Goal: Task Accomplishment & Management: Manage account settings

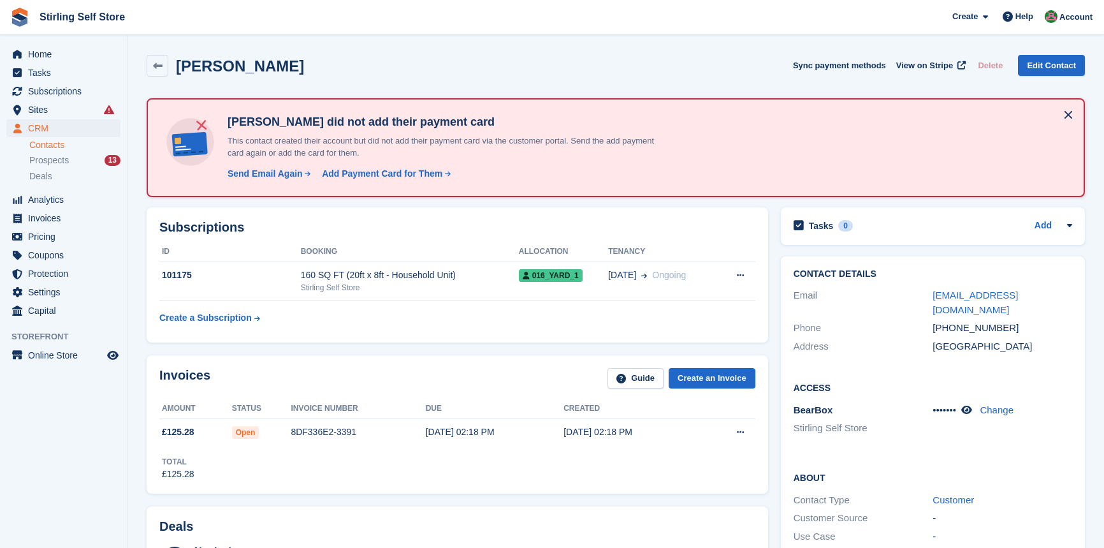
scroll to position [4, 0]
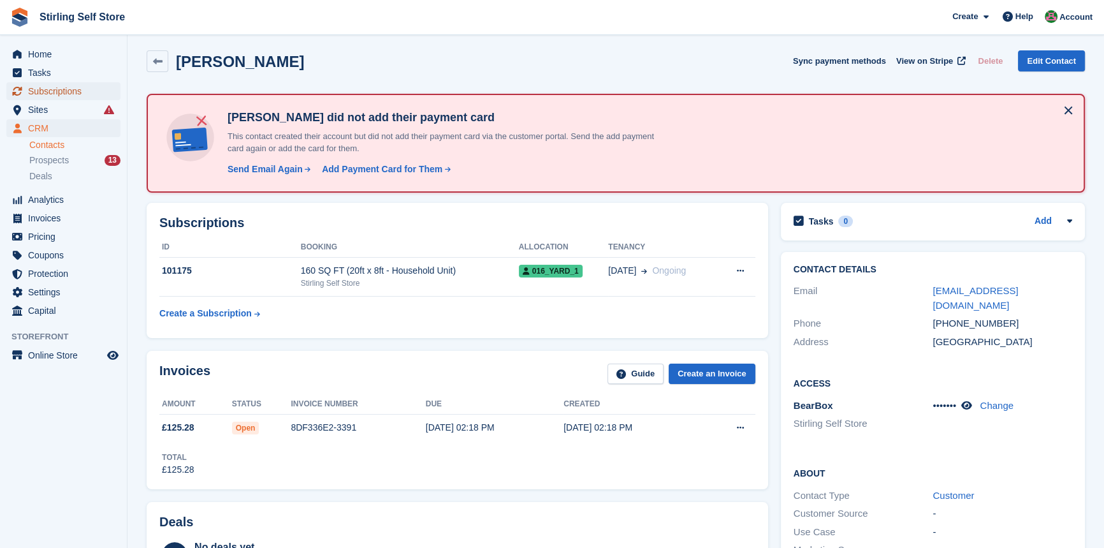
click at [57, 91] on span "Subscriptions" at bounding box center [66, 91] width 77 height 18
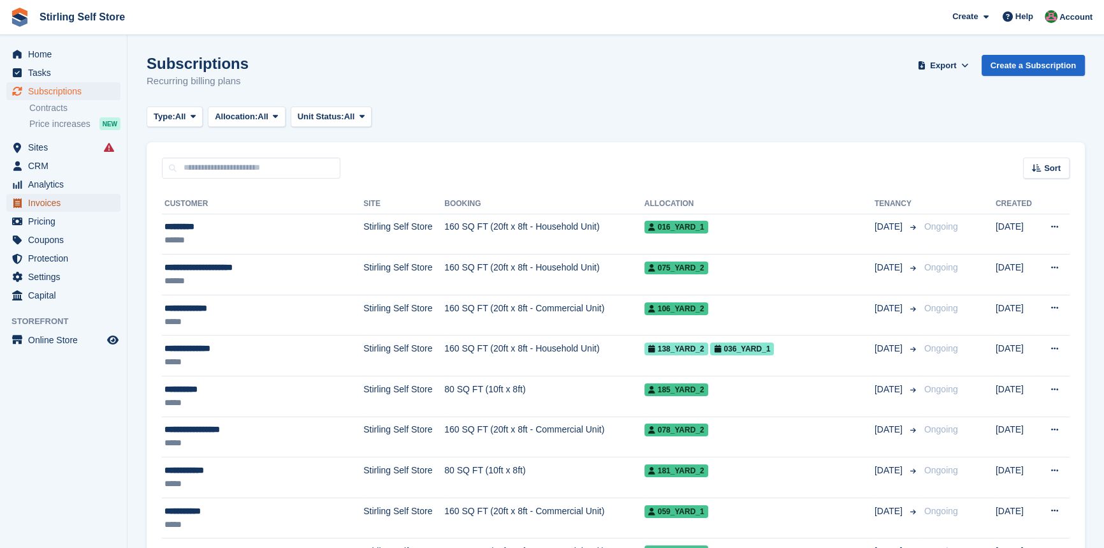
click at [41, 201] on span "Invoices" at bounding box center [66, 203] width 77 height 18
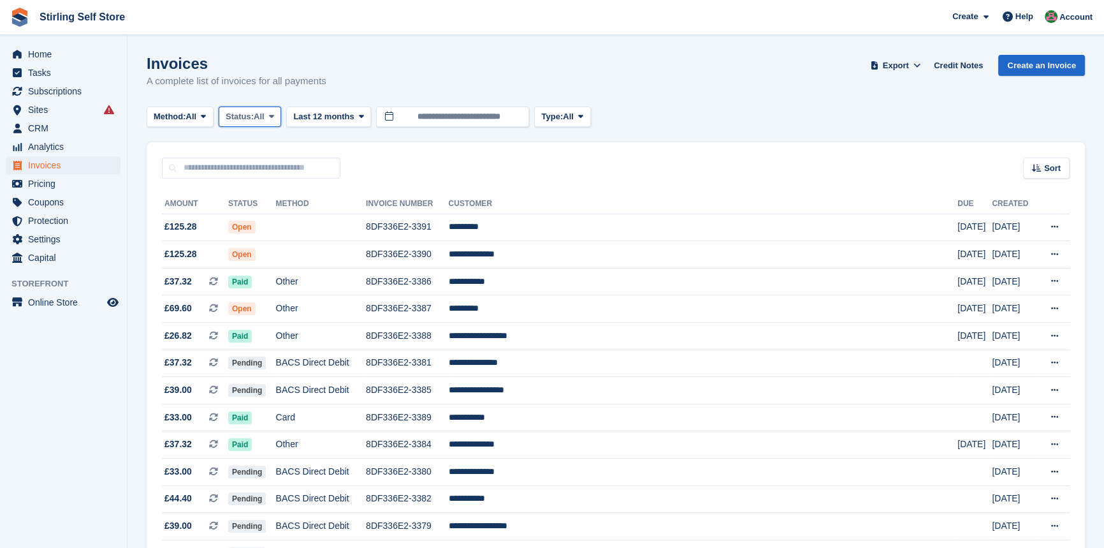
click at [274, 115] on icon at bounding box center [271, 116] width 5 height 8
click at [262, 219] on link "Open" at bounding box center [279, 215] width 111 height 23
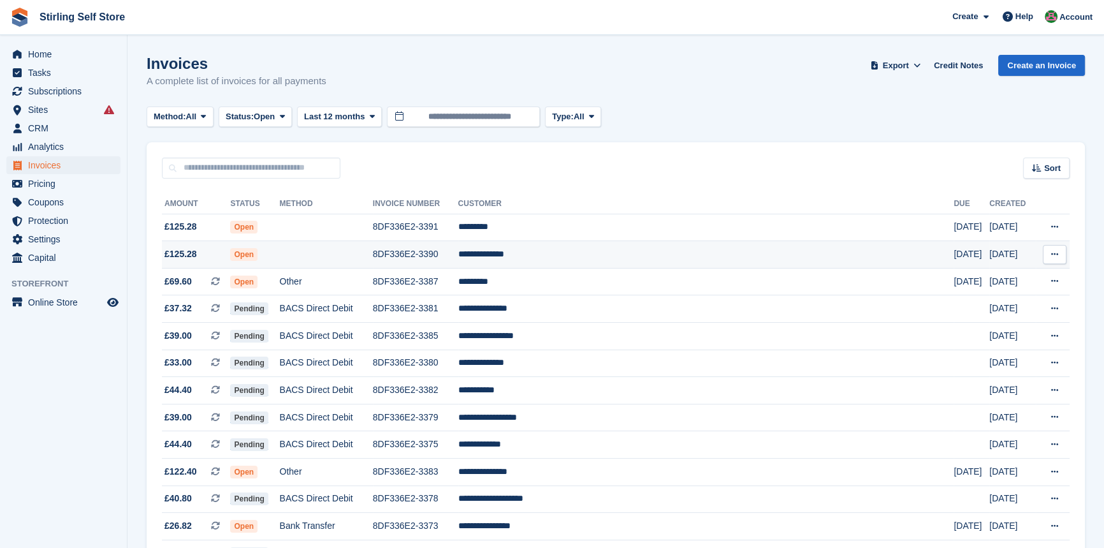
click at [559, 251] on td "**********" at bounding box center [706, 254] width 496 height 27
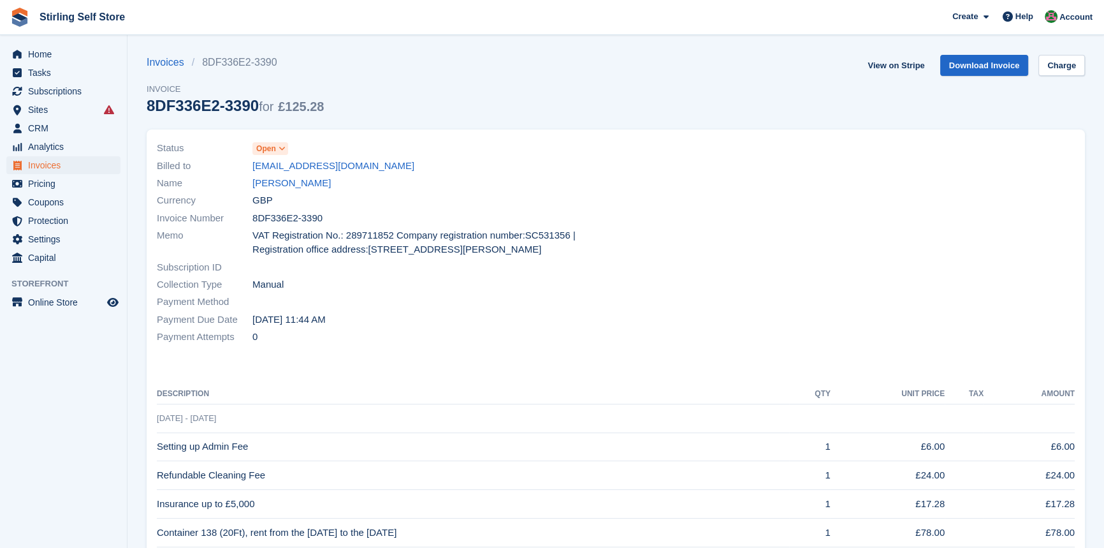
click at [282, 148] on icon at bounding box center [282, 149] width 7 height 8
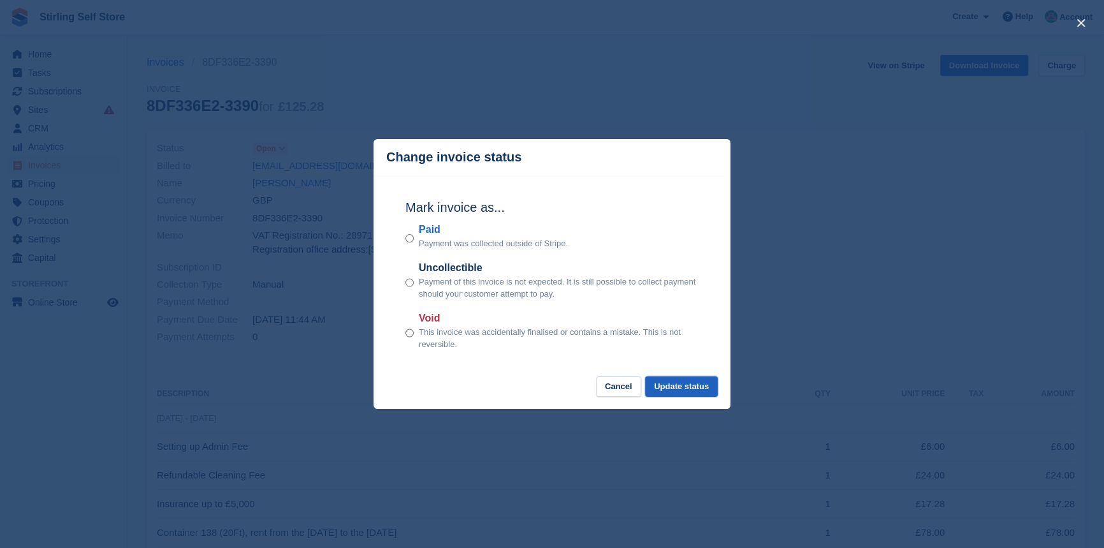
click at [684, 387] on button "Update status" at bounding box center [681, 386] width 73 height 21
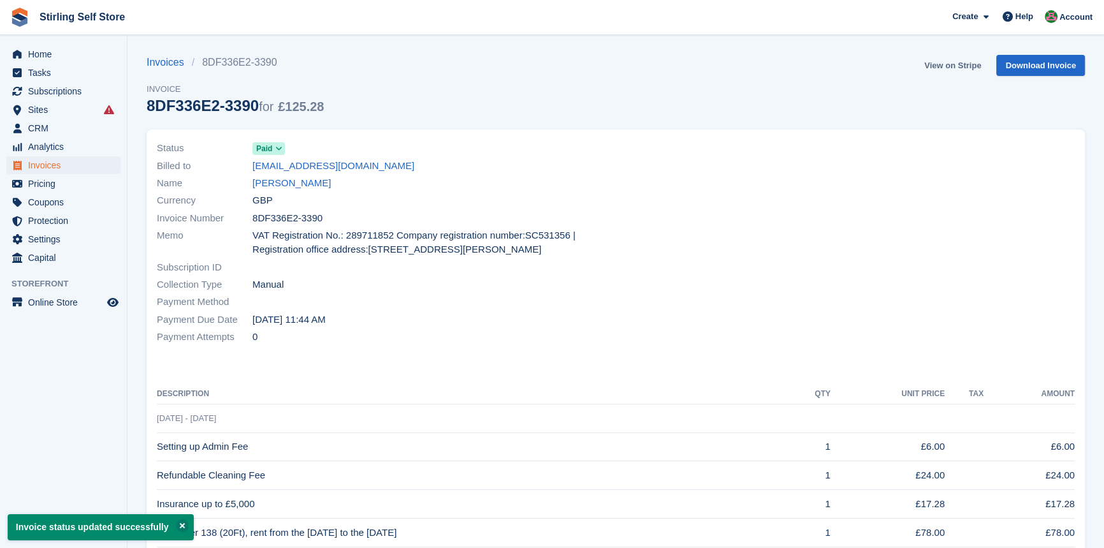
click at [939, 69] on link "View on Stripe" at bounding box center [952, 65] width 67 height 21
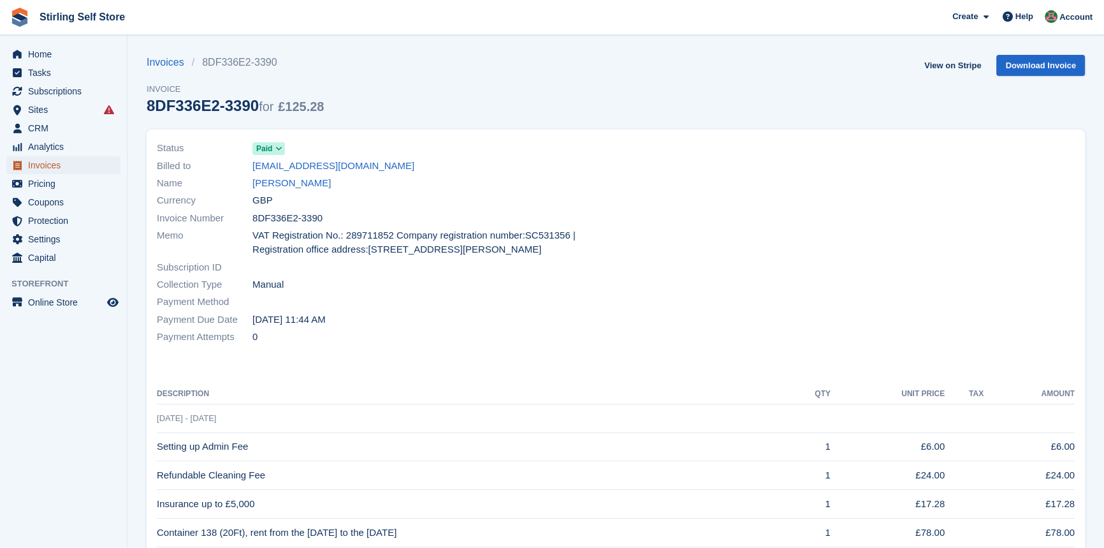
click at [38, 163] on span "Invoices" at bounding box center [66, 165] width 77 height 18
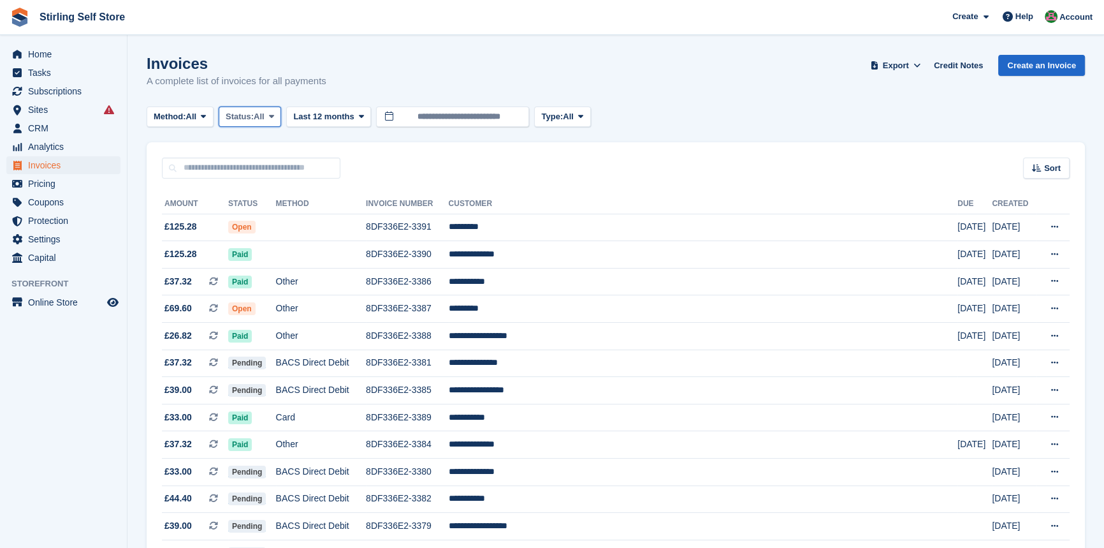
click at [274, 115] on icon at bounding box center [271, 116] width 5 height 8
click at [259, 217] on link "Open" at bounding box center [279, 215] width 111 height 23
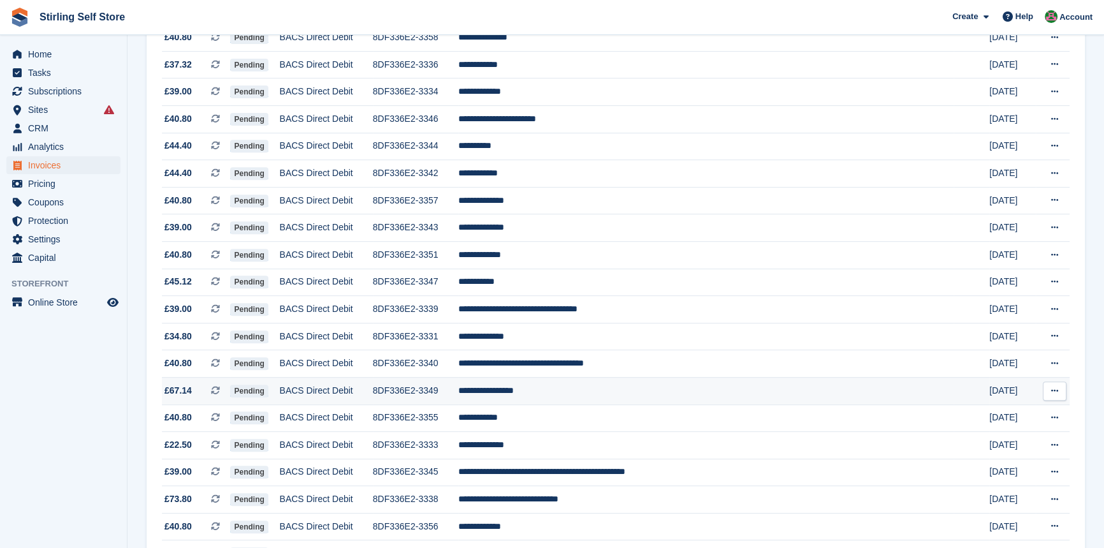
scroll to position [522, 0]
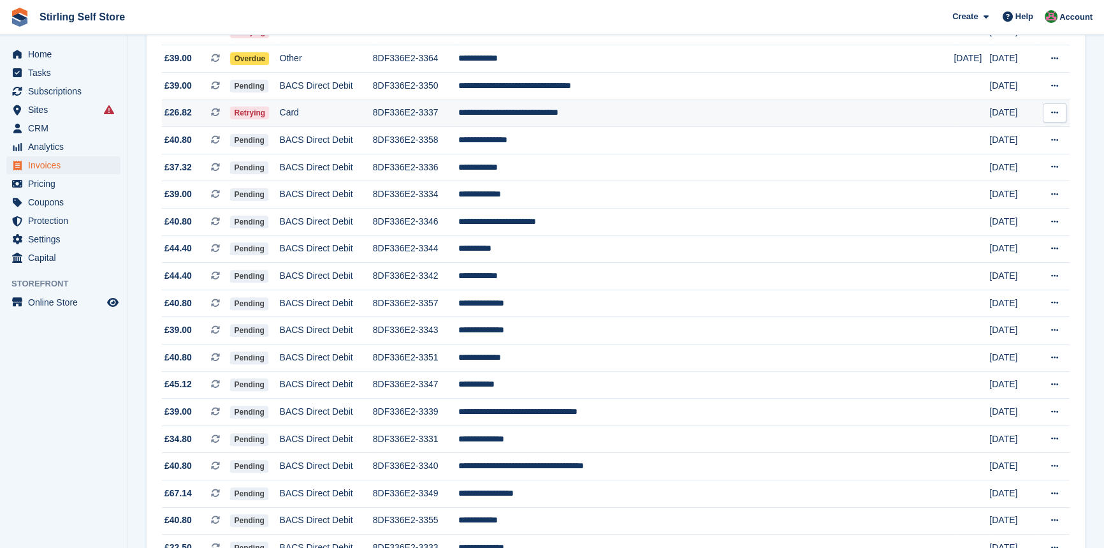
click at [592, 117] on td "**********" at bounding box center [706, 112] width 496 height 27
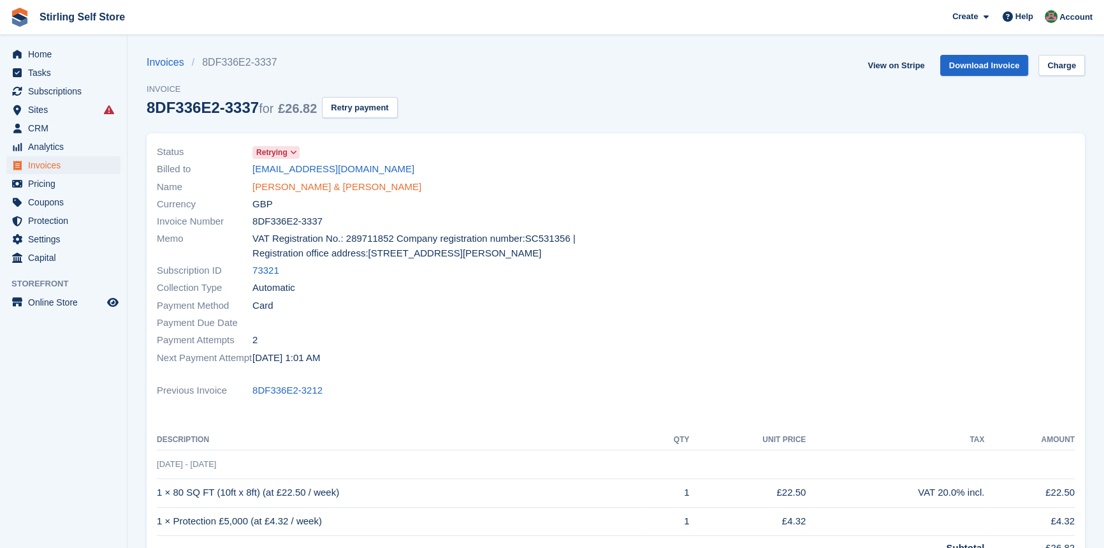
click at [306, 189] on link "[PERSON_NAME] & [PERSON_NAME]" at bounding box center [336, 187] width 169 height 15
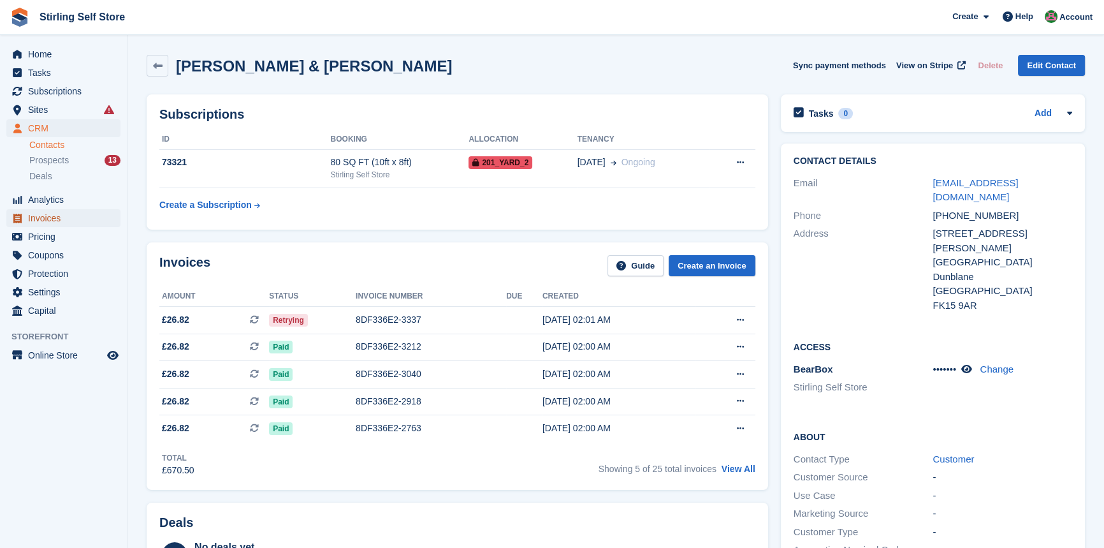
click at [68, 223] on span "Invoices" at bounding box center [66, 218] width 77 height 18
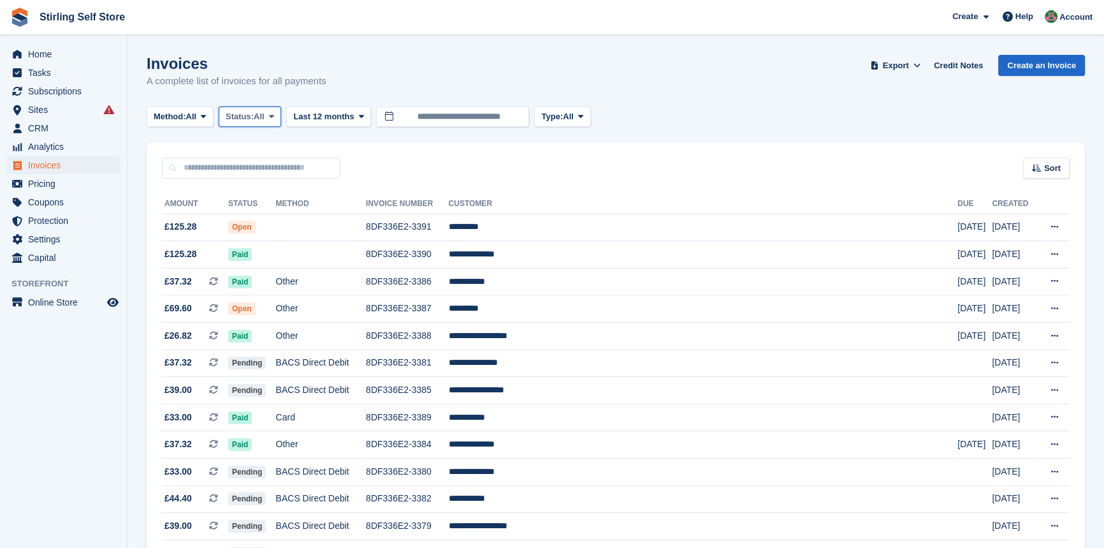
click at [274, 115] on icon at bounding box center [271, 116] width 5 height 8
click at [270, 220] on link "Open" at bounding box center [279, 215] width 111 height 23
